Goal: Information Seeking & Learning: Learn about a topic

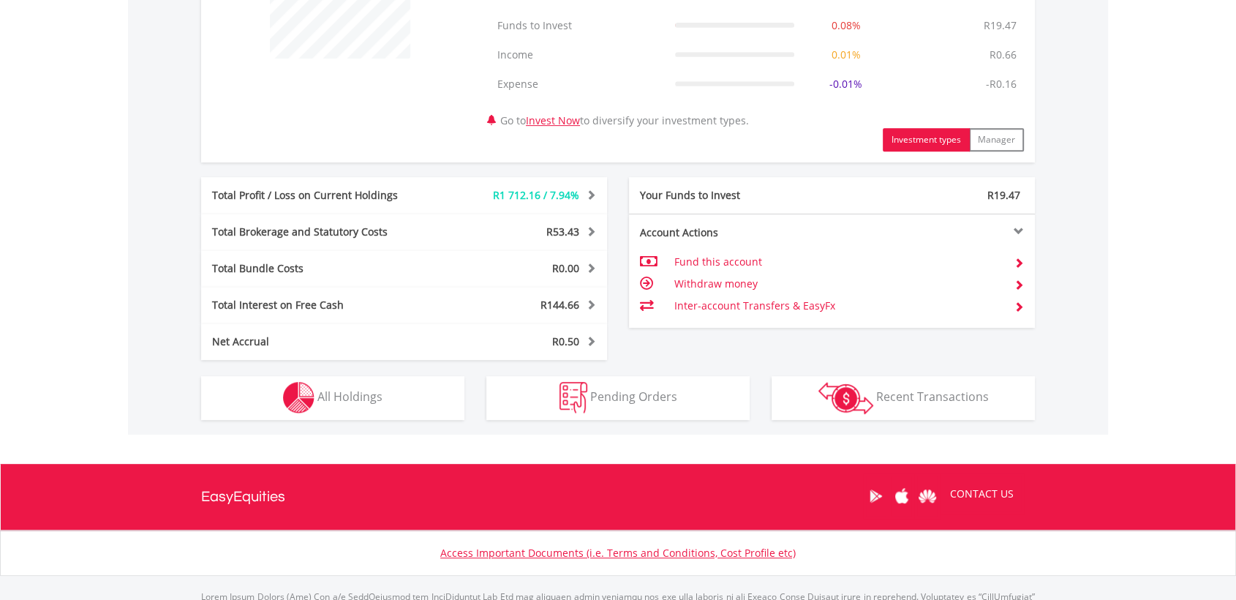
scroll to position [658, 0]
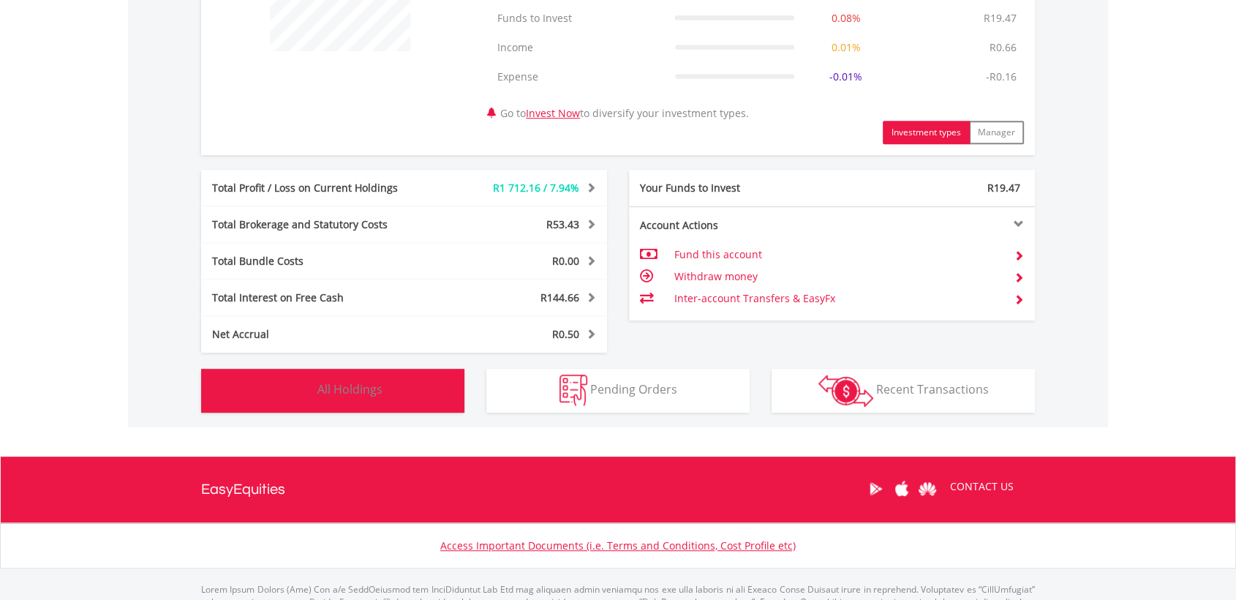
click at [390, 391] on button "Holdings All Holdings" at bounding box center [332, 391] width 263 height 44
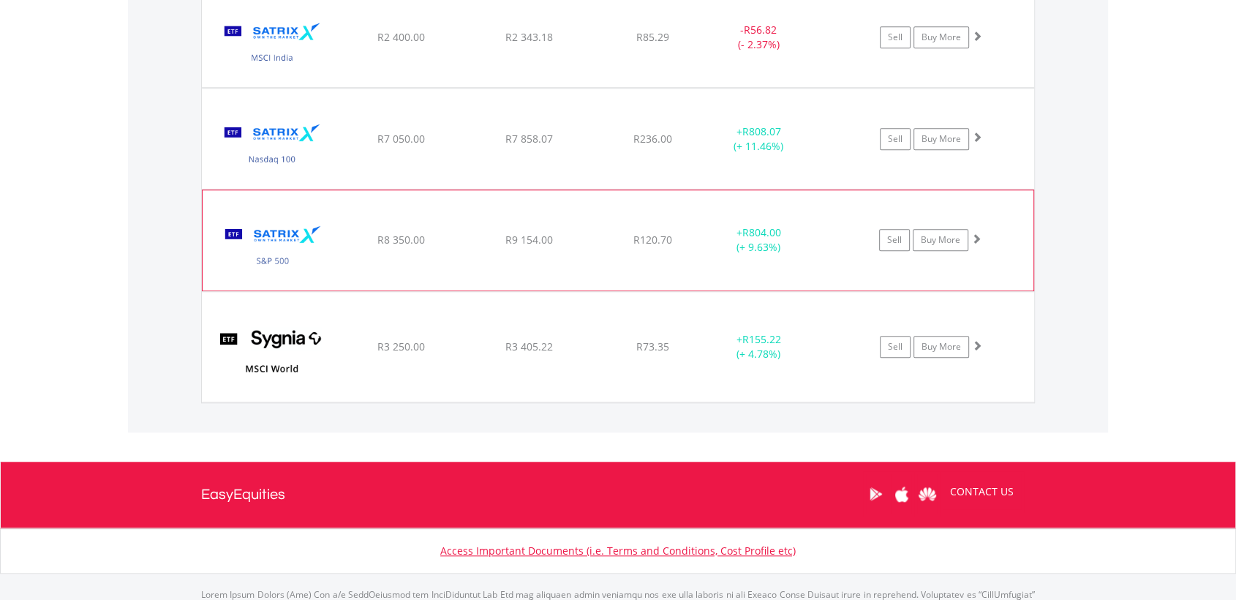
scroll to position [1305, 0]
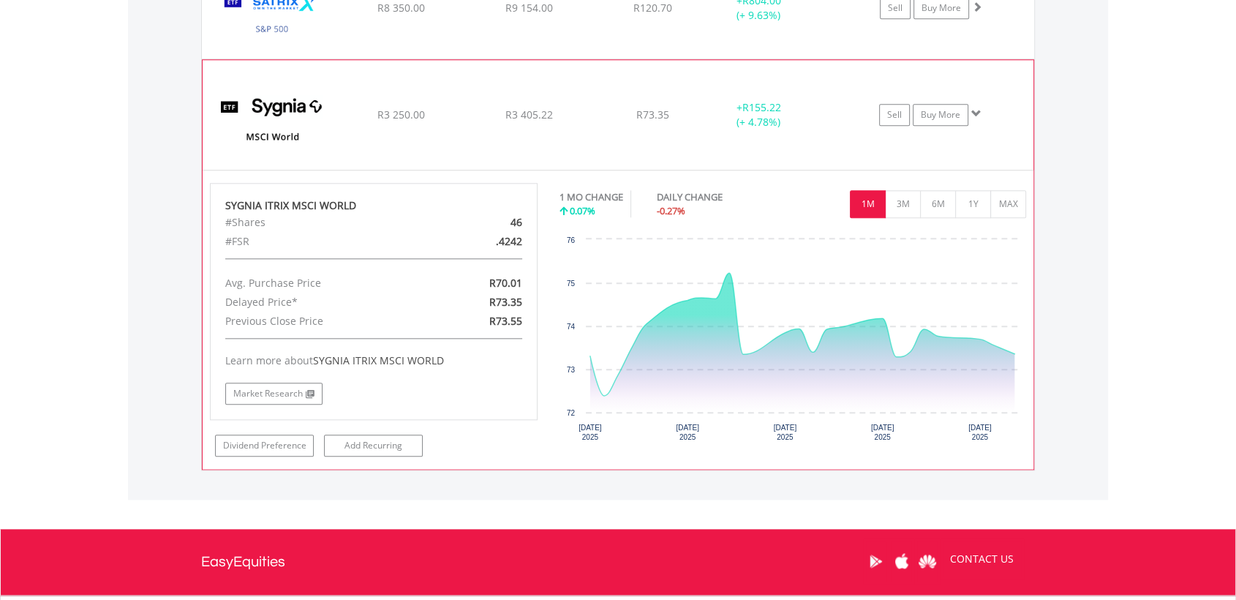
scroll to position [1536, 0]
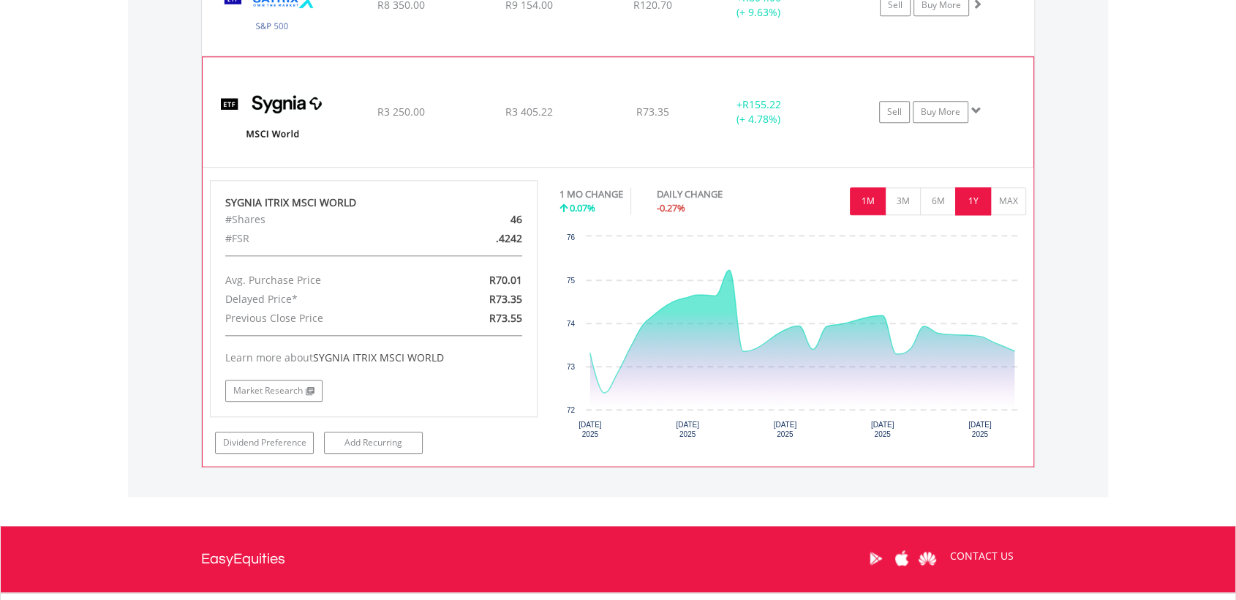
click at [966, 202] on button "1Y" at bounding box center [973, 201] width 36 height 28
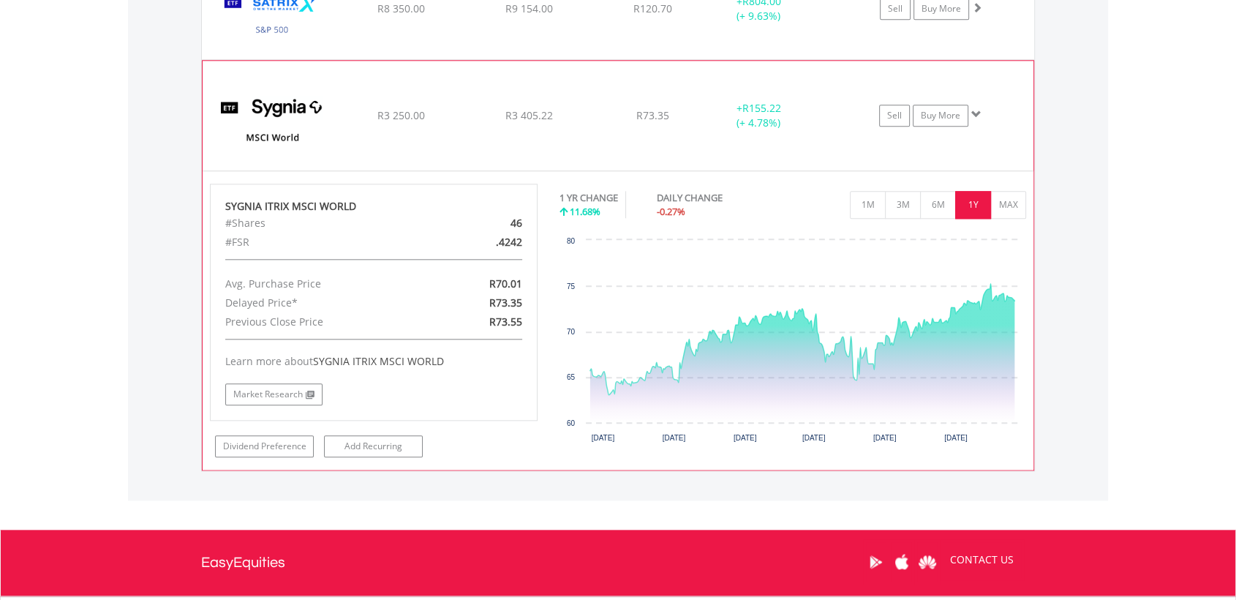
scroll to position [1530, 0]
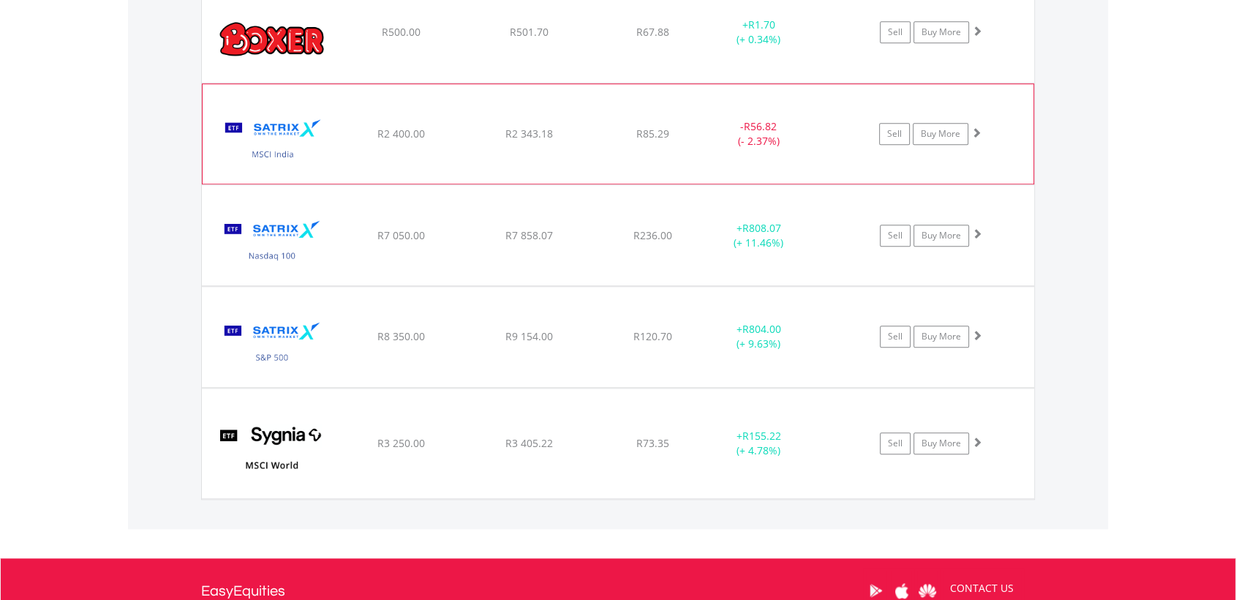
scroll to position [1209, 0]
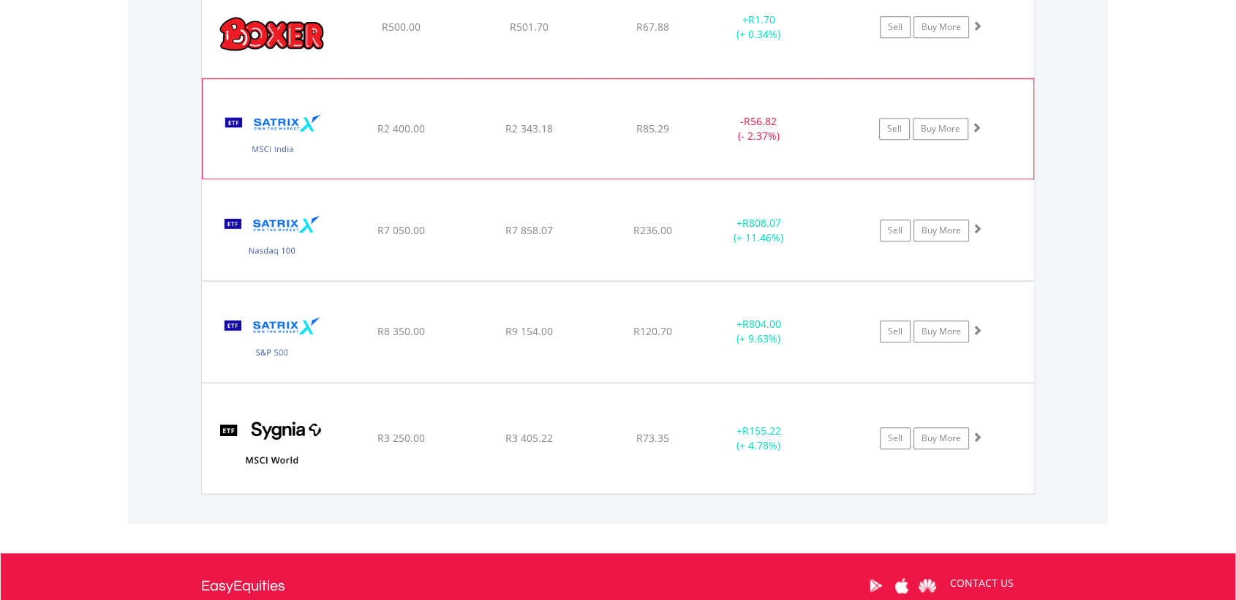
click at [725, 78] on div "﻿ Satrix MSCI India ETF R2 400.00 R2 343.18 R85.29 - R56.82 (- 2.37%) Sell Buy …" at bounding box center [618, 27] width 833 height 100
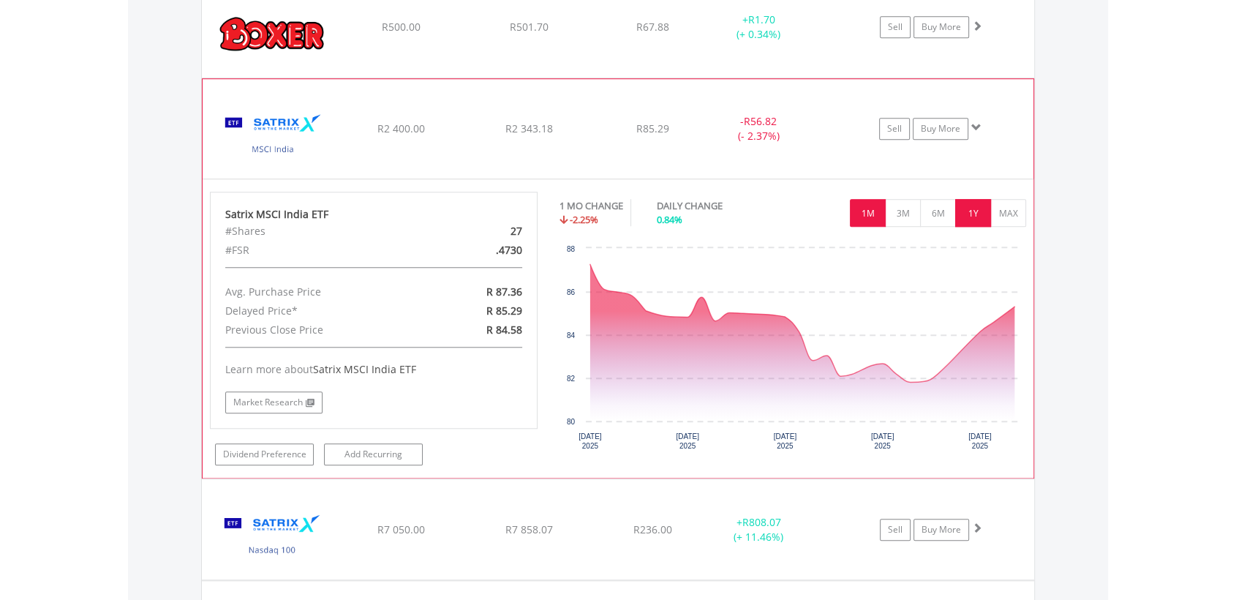
click at [977, 200] on button "1Y" at bounding box center [973, 213] width 36 height 28
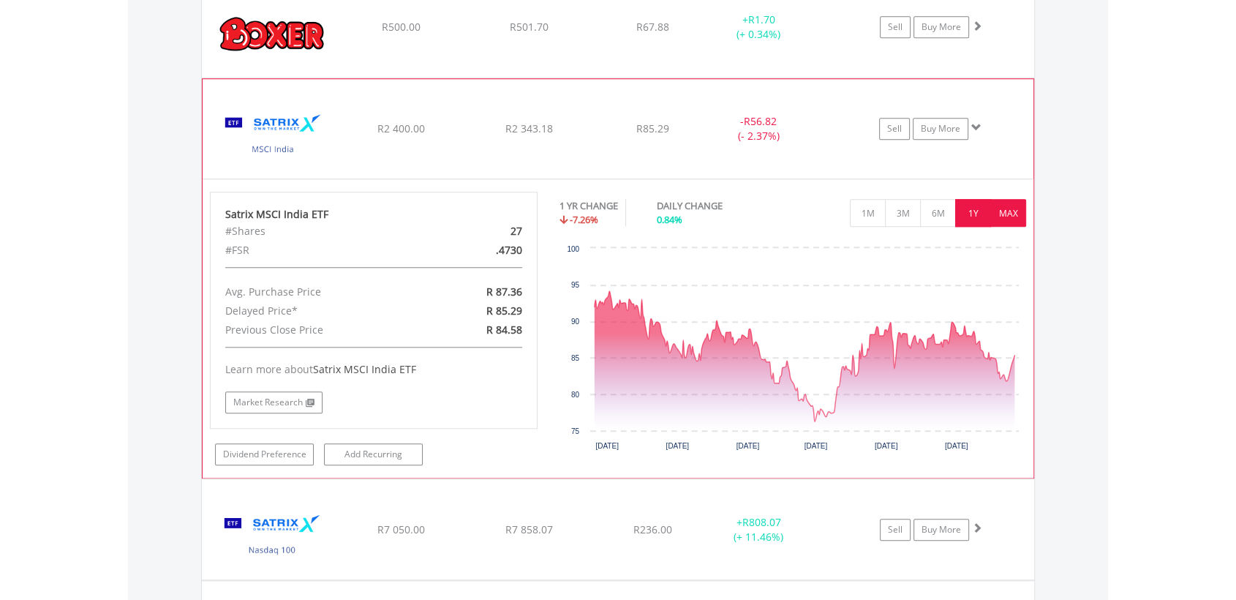
click at [995, 214] on button "MAX" at bounding box center [1009, 213] width 36 height 28
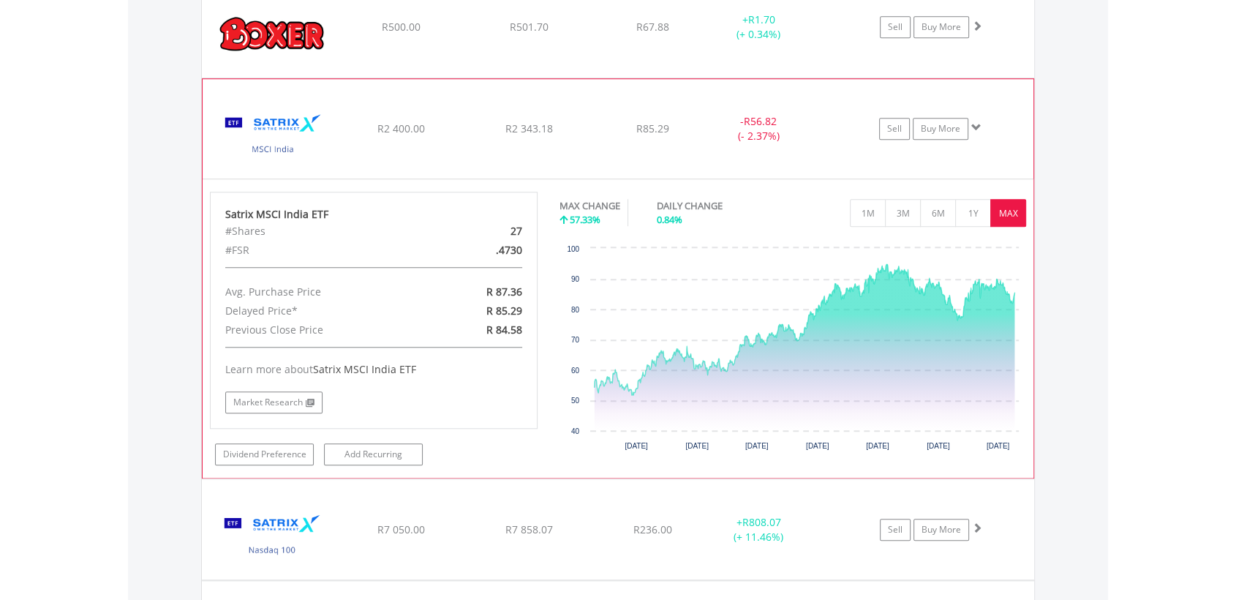
click at [739, 78] on div "﻿ Satrix MSCI India ETF R2 400.00 R2 343.18 R85.29 - R56.82 (- 2.37%) Sell Buy …" at bounding box center [618, 27] width 833 height 100
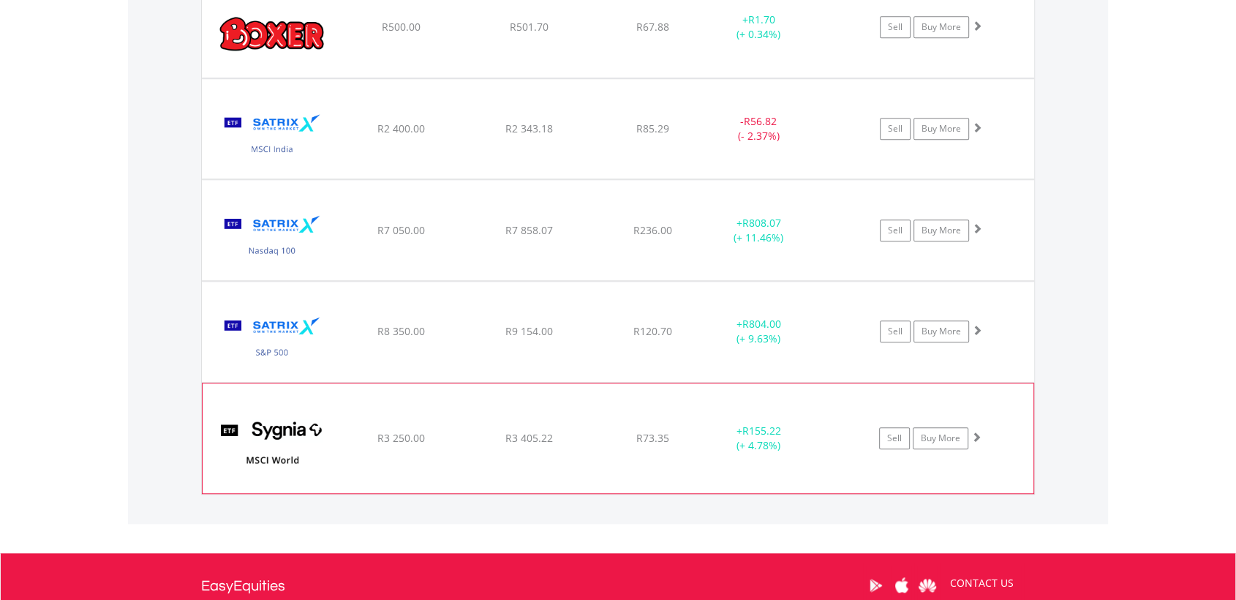
click at [613, 78] on div "﻿ SYGNIA ITRIX MSCI WORLD R3 250.00 R3 405.22 R73.35 + R155.22 (+ 4.78%) Sell B…" at bounding box center [618, 27] width 833 height 100
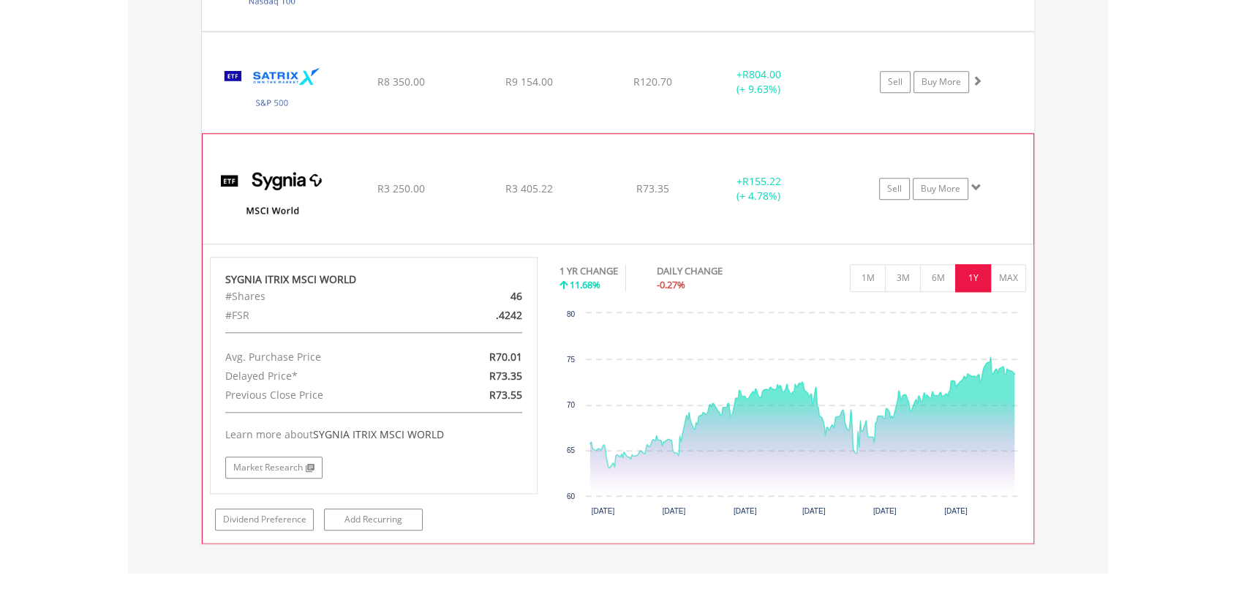
scroll to position [1475, 0]
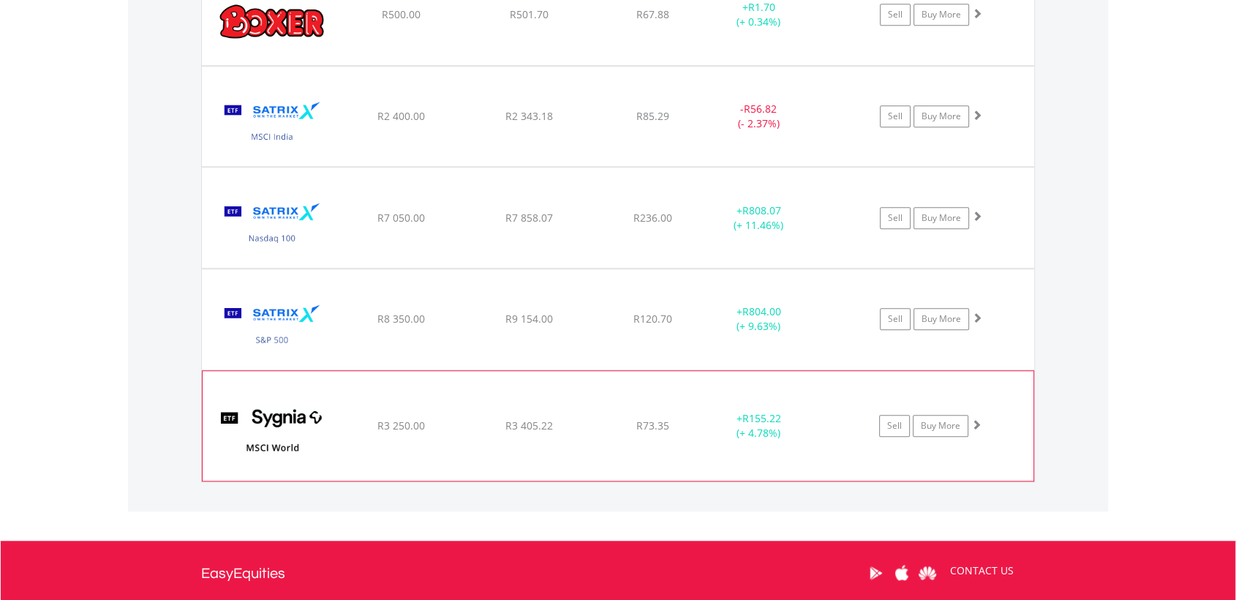
scroll to position [1221, 0]
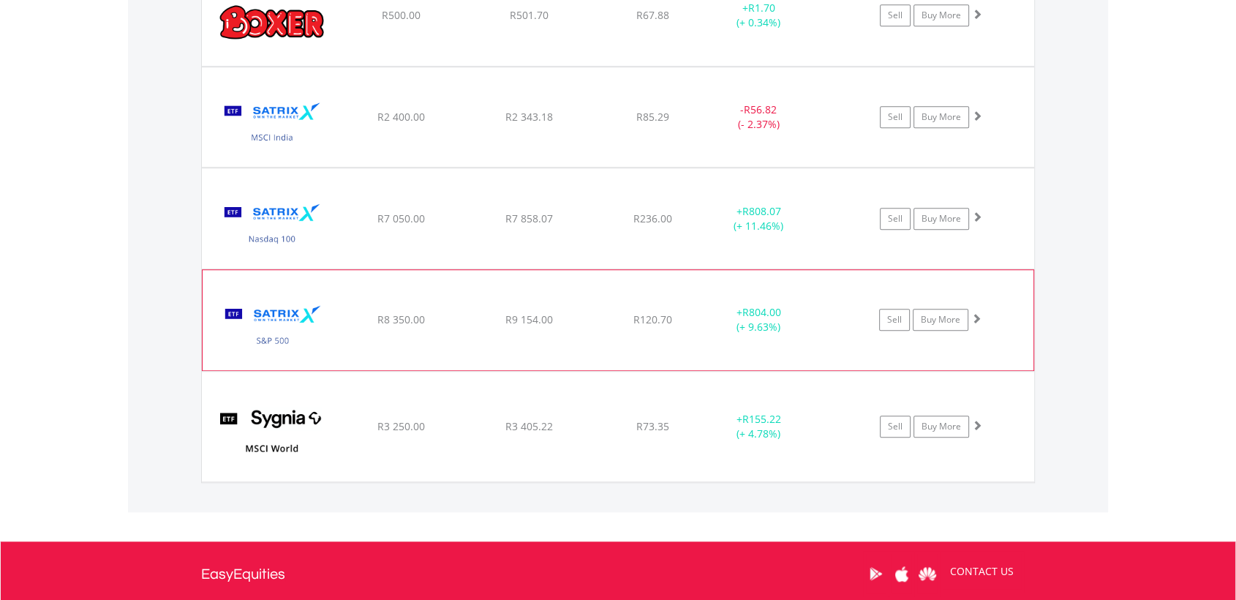
click at [569, 66] on div "﻿ Satrix S&P 500 ETF R8 350.00 R9 154.00 R120.70 + R804.00 (+ 9.63%) Sell Buy M…" at bounding box center [618, 16] width 833 height 100
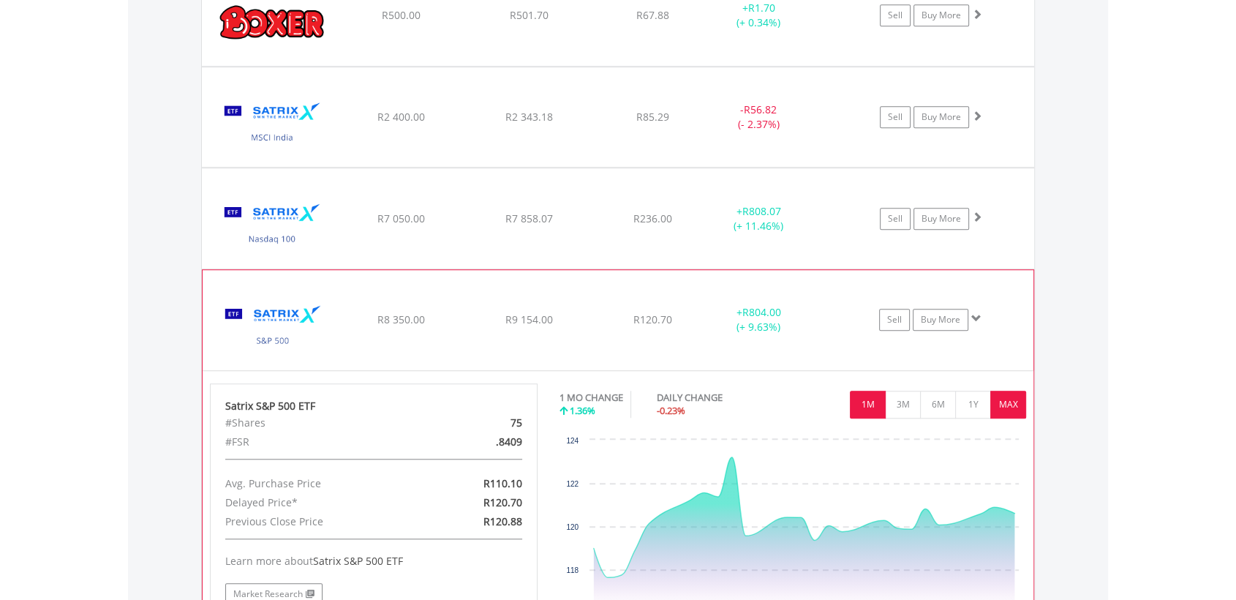
click at [1010, 405] on button "MAX" at bounding box center [1009, 405] width 36 height 28
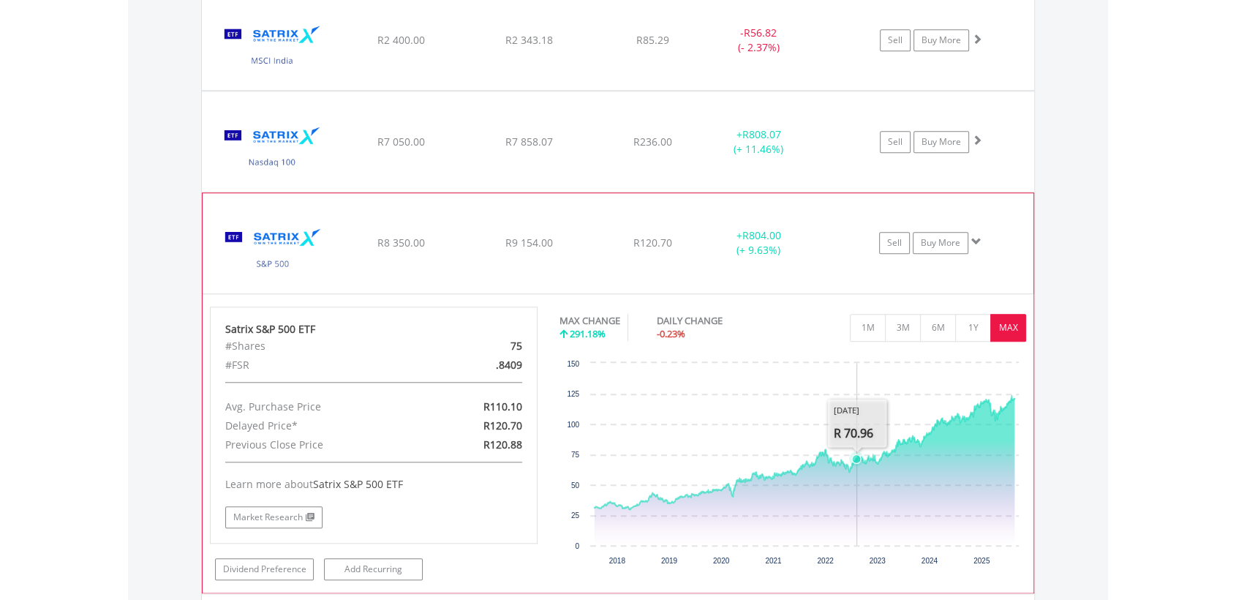
scroll to position [1297, 0]
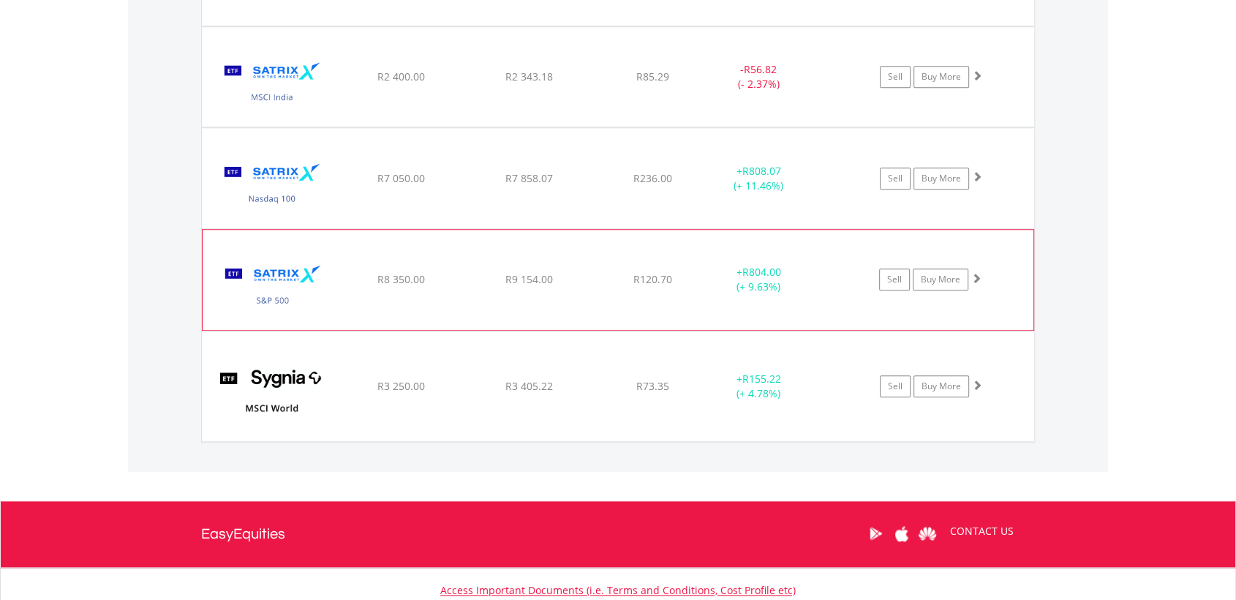
scroll to position [1258, 0]
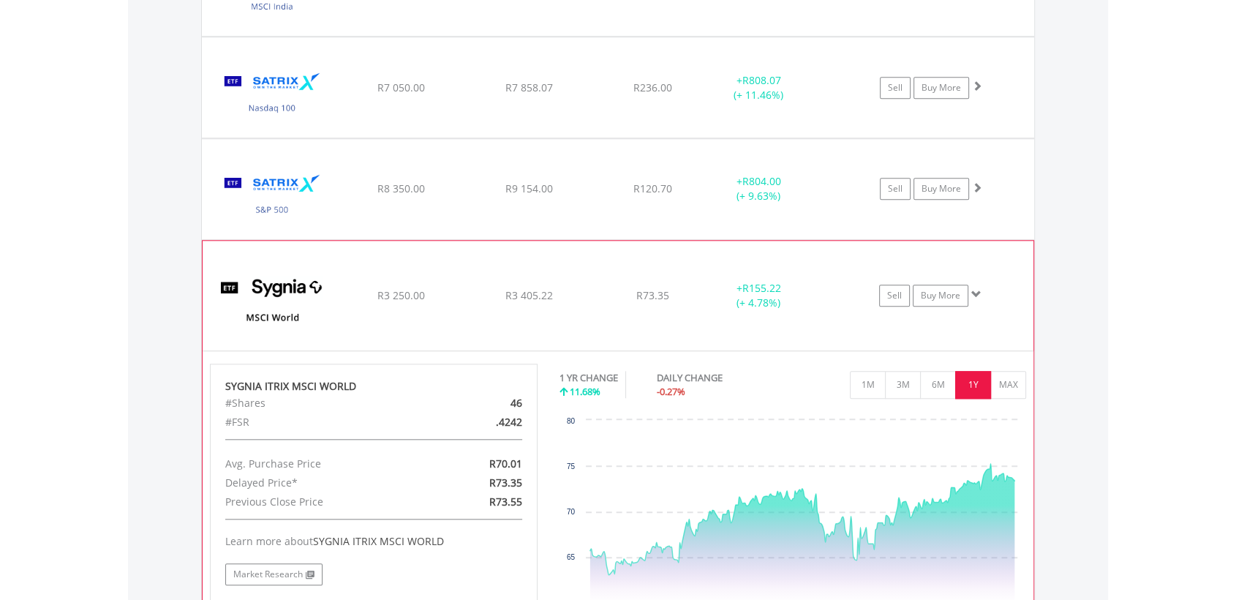
scroll to position [1367, 0]
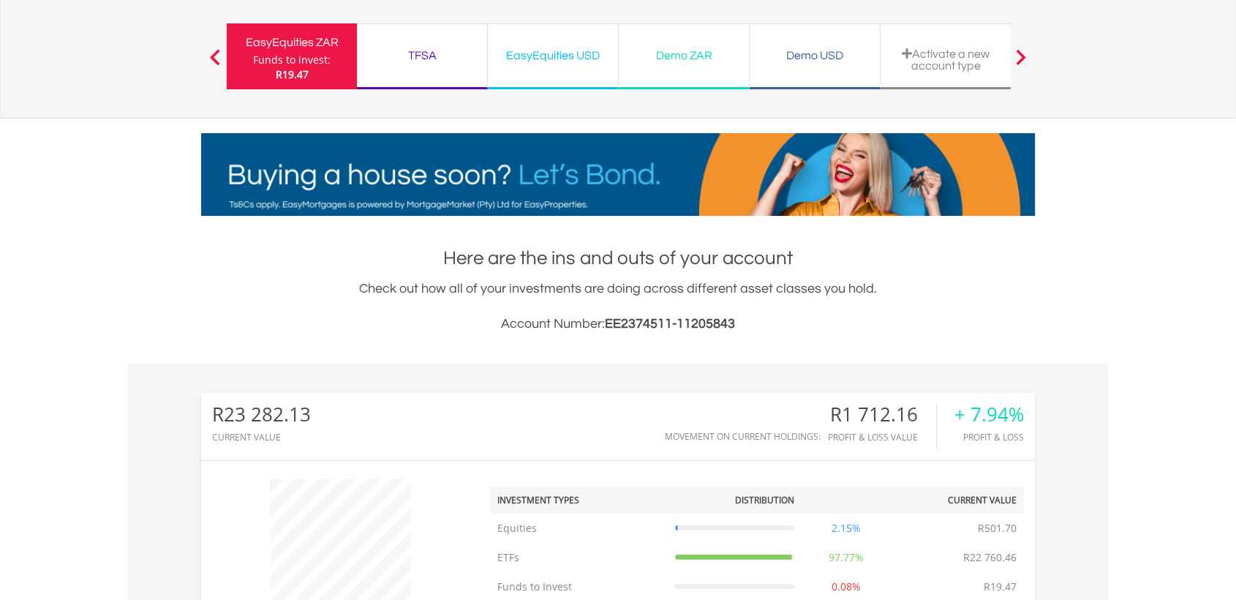
scroll to position [0, 0]
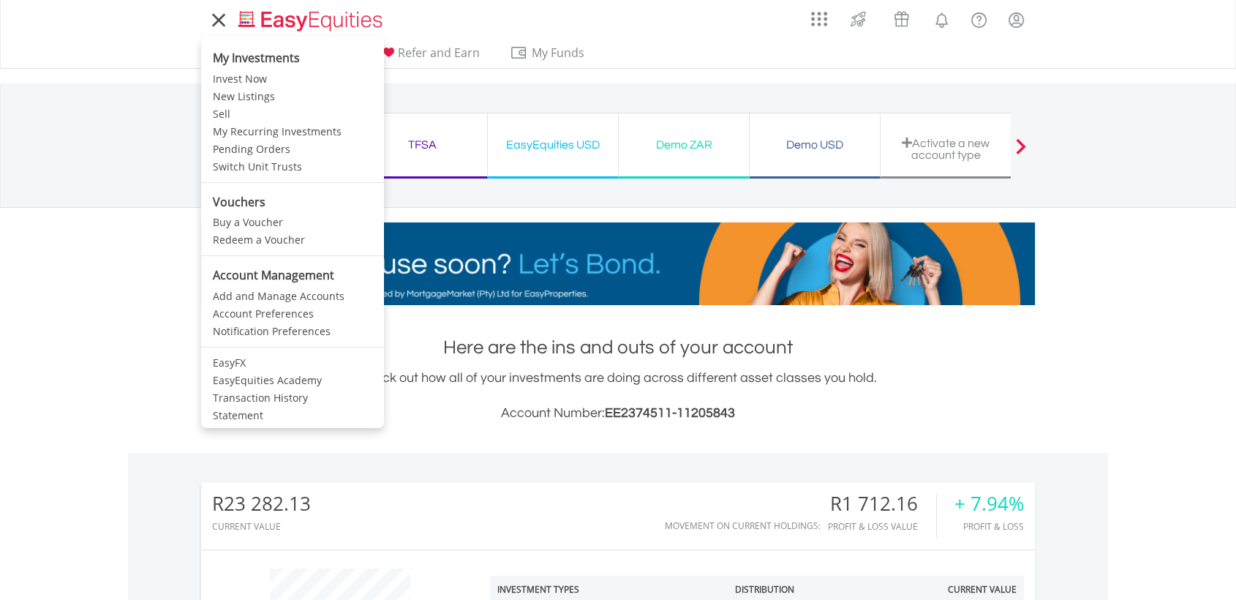
click at [228, 20] on icon at bounding box center [218, 20] width 20 height 18
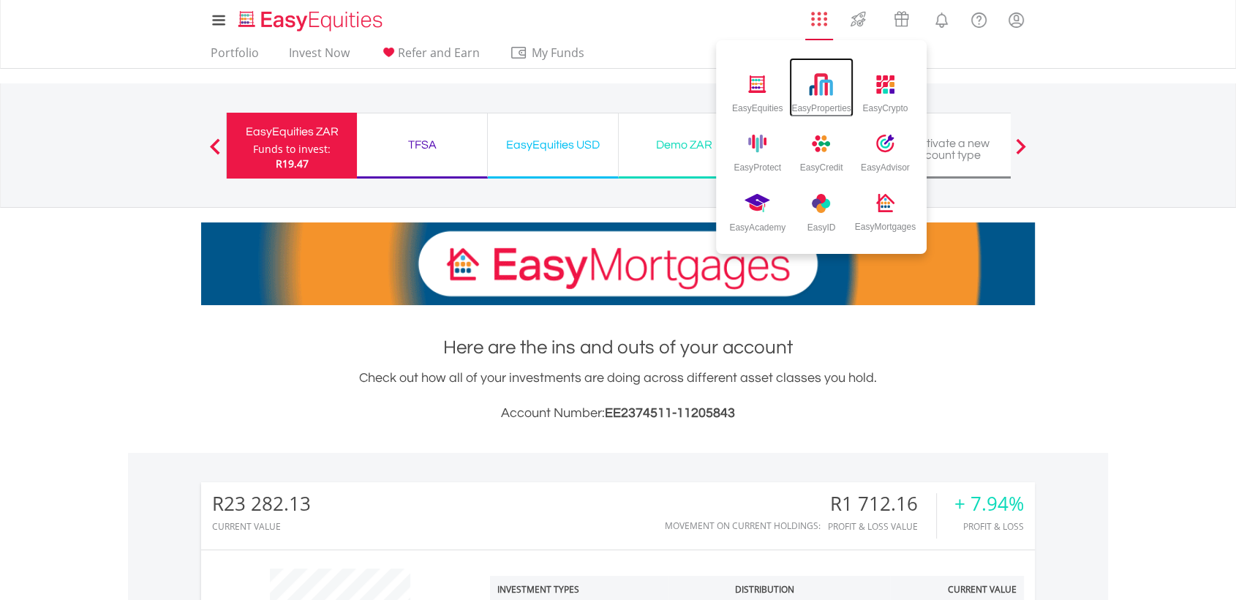
click at [814, 90] on img at bounding box center [822, 84] width 24 height 24
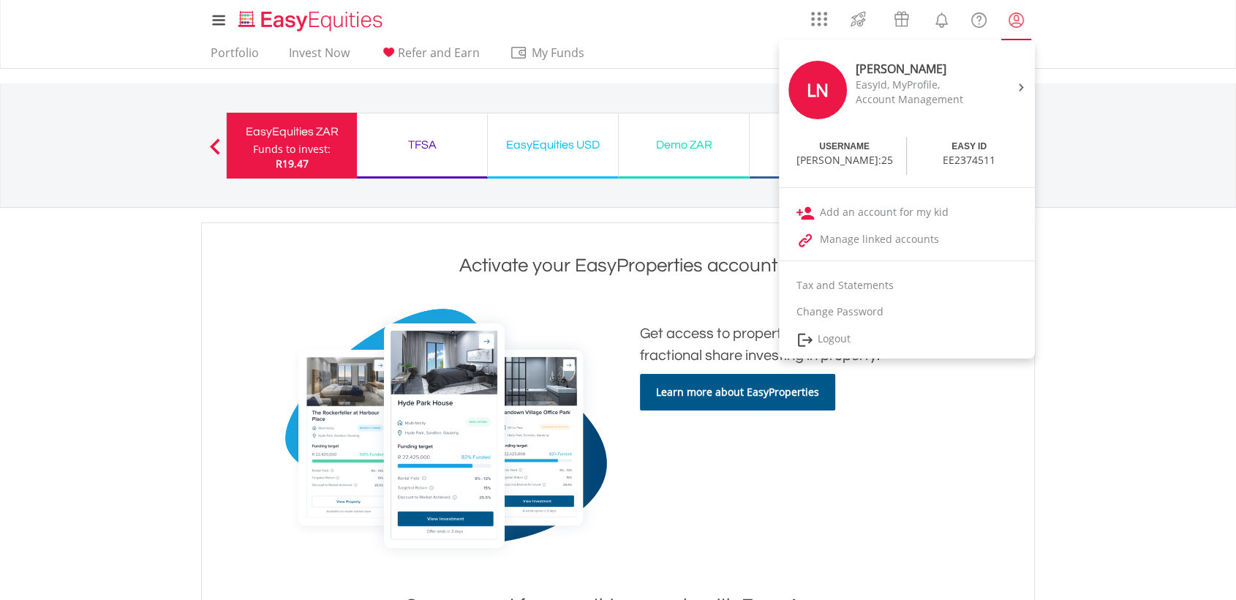
click at [1010, 21] on lord-icon "My Profile" at bounding box center [1016, 20] width 18 height 18
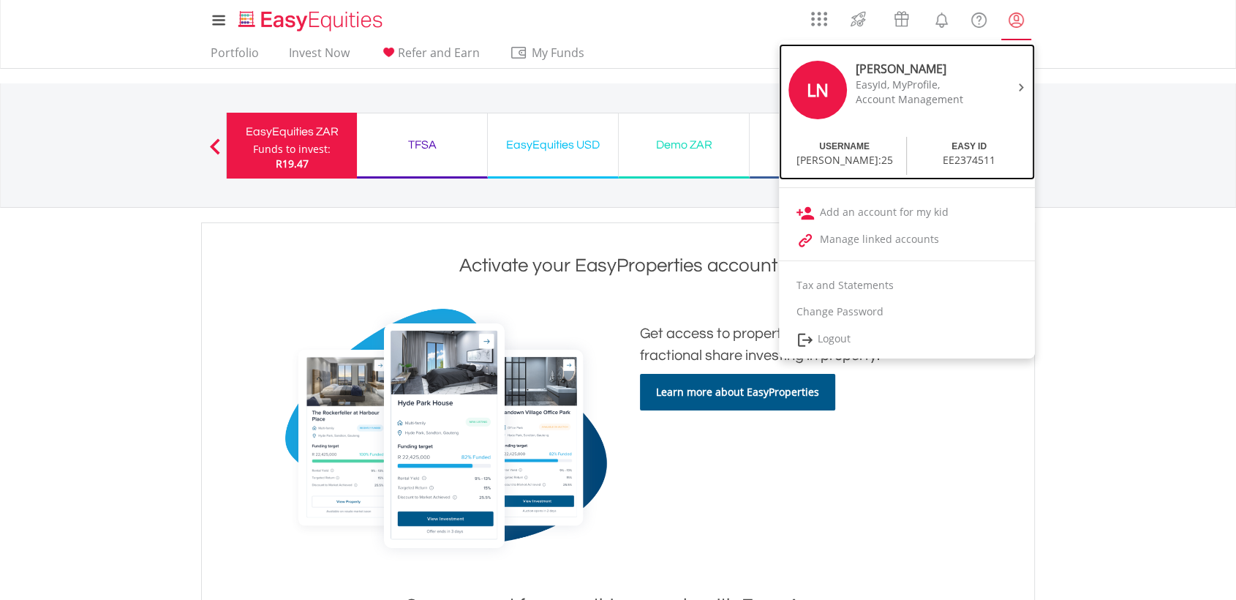
click at [993, 83] on div "LN [PERSON_NAME] EasyId, MyProfile, Account Management" at bounding box center [907, 91] width 249 height 83
